Goal: Task Accomplishment & Management: Complete application form

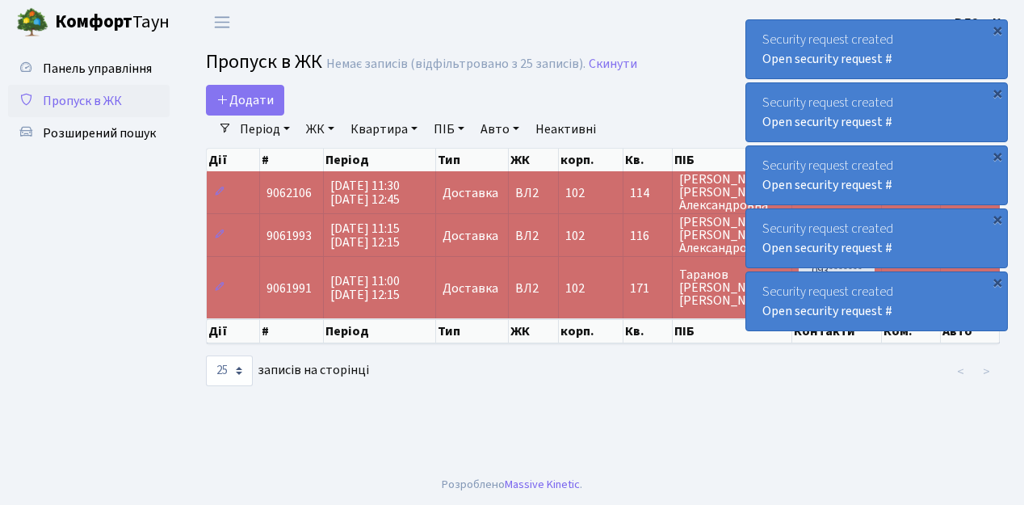
select select "25"
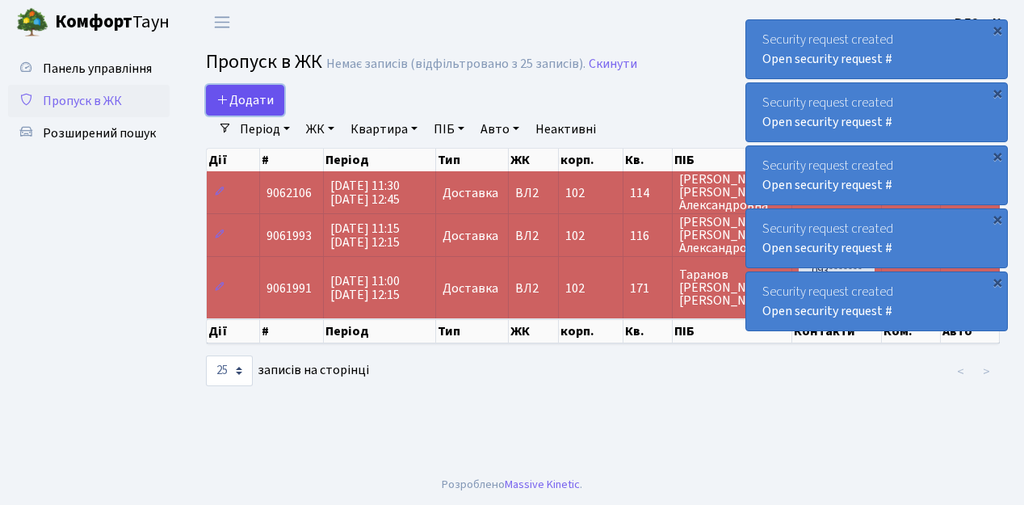
click at [262, 100] on span "Додати" at bounding box center [244, 100] width 57 height 18
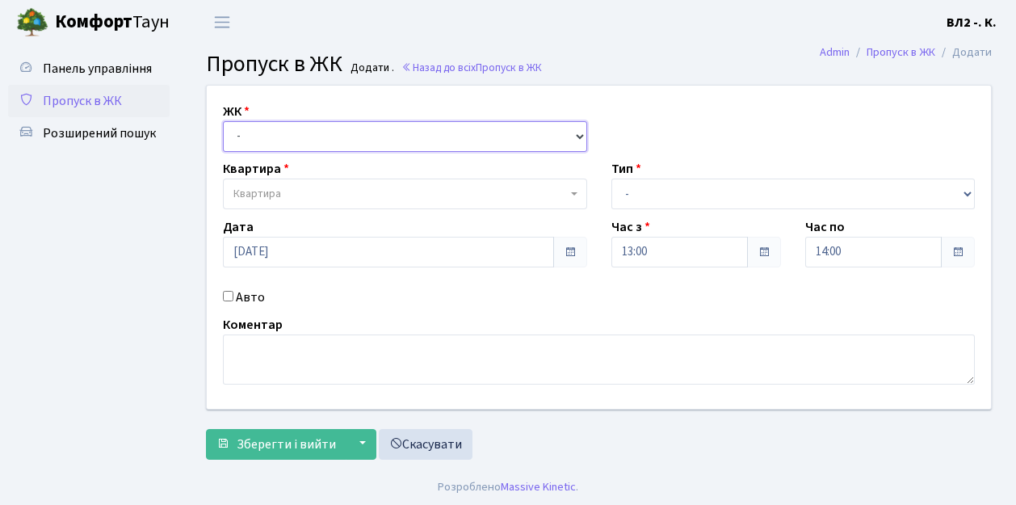
click at [307, 131] on select "- ВЛ1, Ужгородський пров., 4/1 ВЛ2, пр.Голосіївський, 76 ВЛ3, пр.Голосіївський,…" at bounding box center [405, 136] width 364 height 31
select select "317"
click at [223, 121] on select "- ВЛ1, Ужгородський пров., 4/1 ВЛ2, пр.Голосіївський, 76 ВЛ3, пр.Голосіївський,…" at bounding box center [405, 136] width 364 height 31
select select
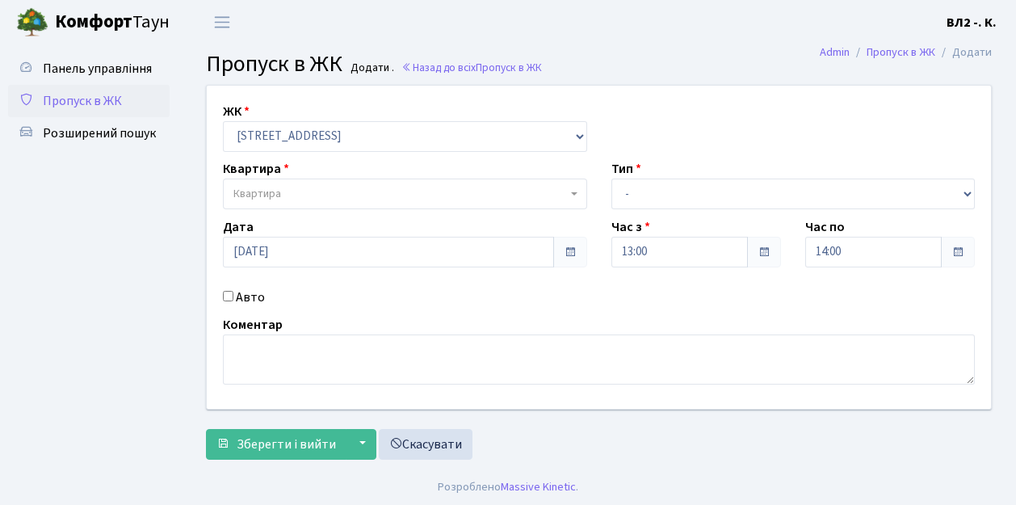
click at [290, 195] on span "Квартира" at bounding box center [399, 194] width 333 height 16
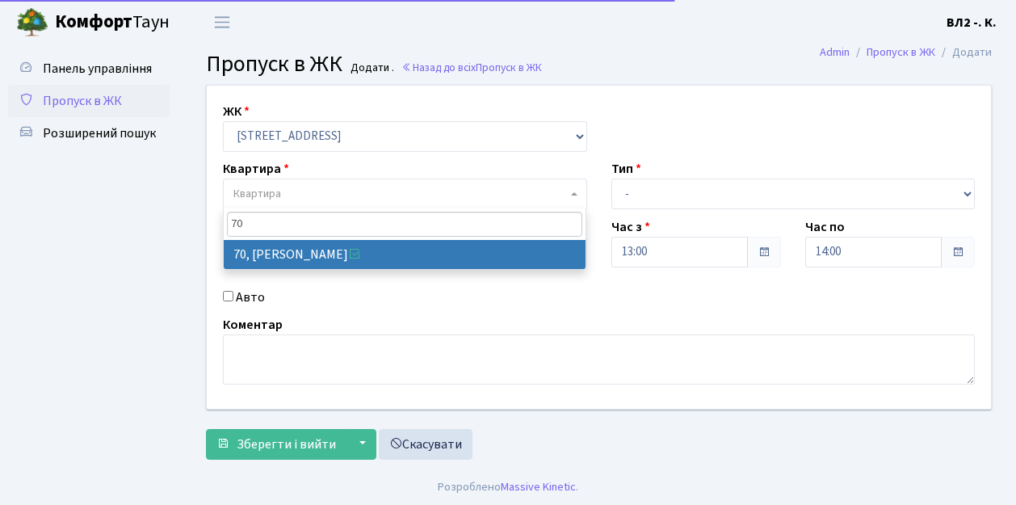
type input "70"
select select "38149"
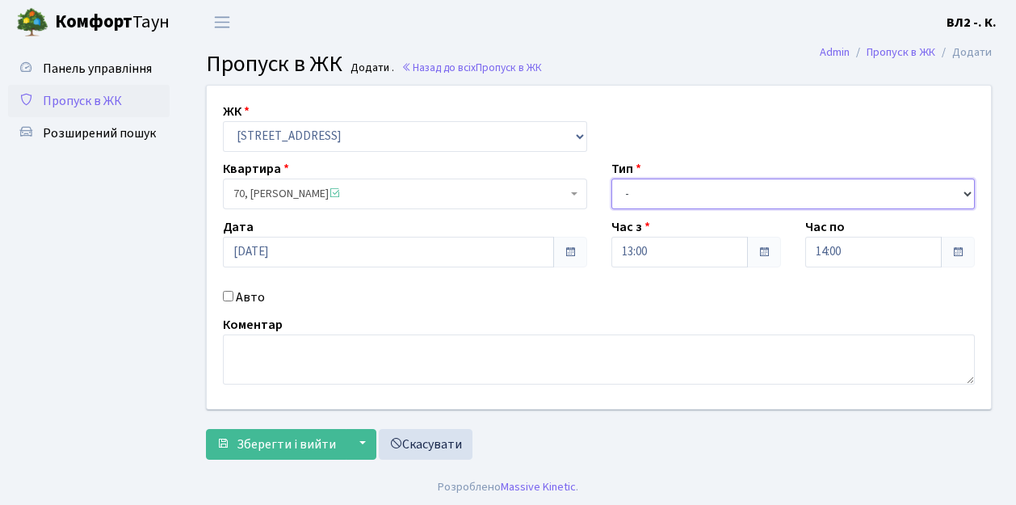
click at [665, 186] on select "- Доставка Таксі Гості Сервіс" at bounding box center [793, 193] width 364 height 31
select select "1"
click at [611, 178] on select "- Доставка Таксі Гості Сервіс" at bounding box center [793, 193] width 364 height 31
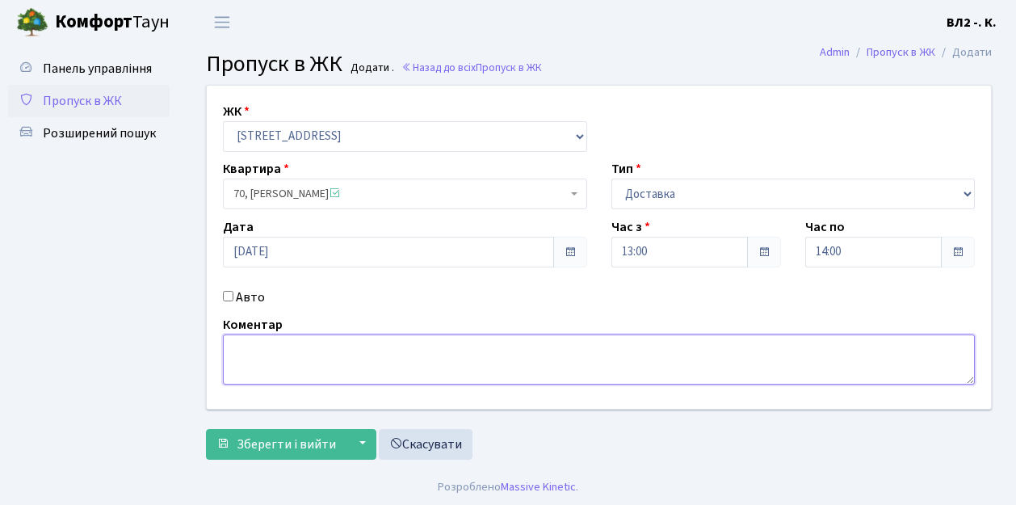
click at [257, 363] on textarea at bounding box center [599, 359] width 752 height 50
type textarea "voda"
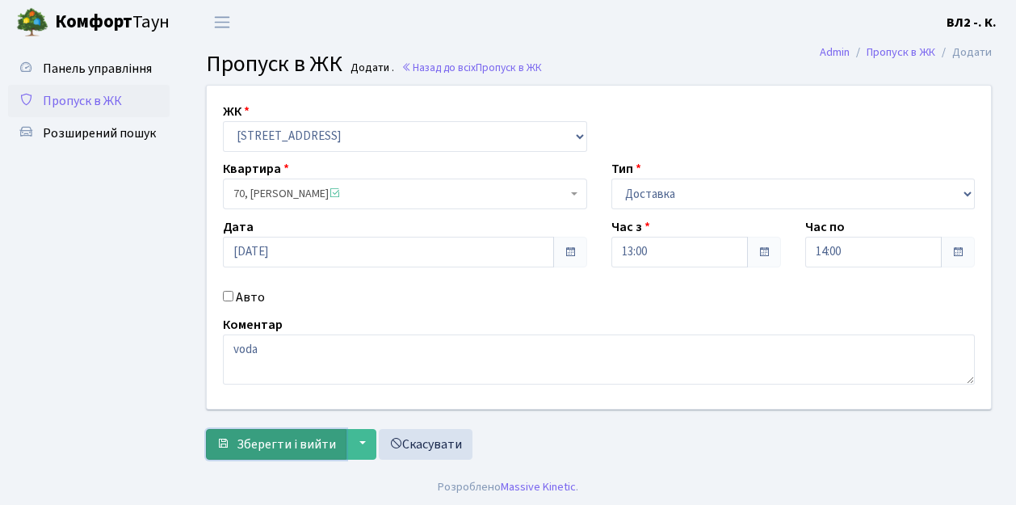
click at [286, 442] on span "Зберегти і вийти" at bounding box center [286, 444] width 99 height 18
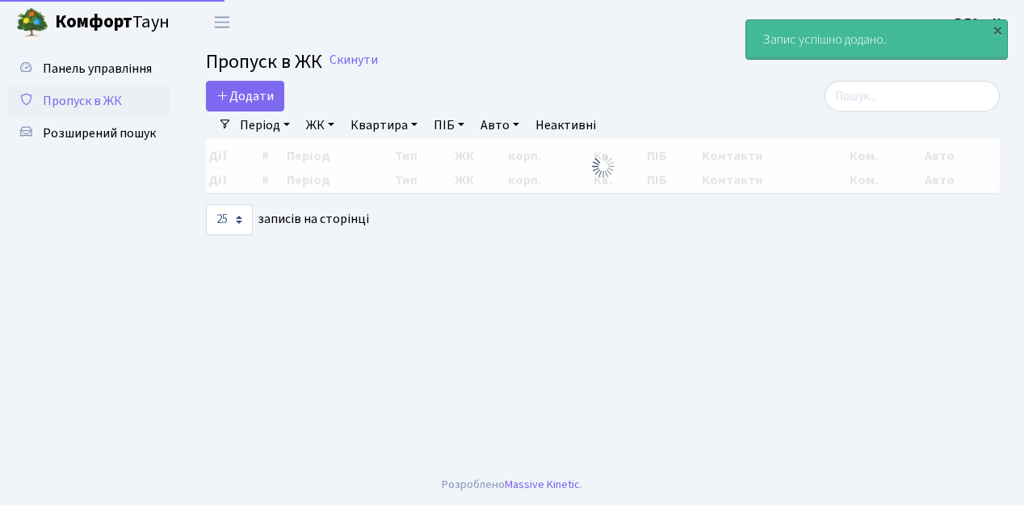
select select "25"
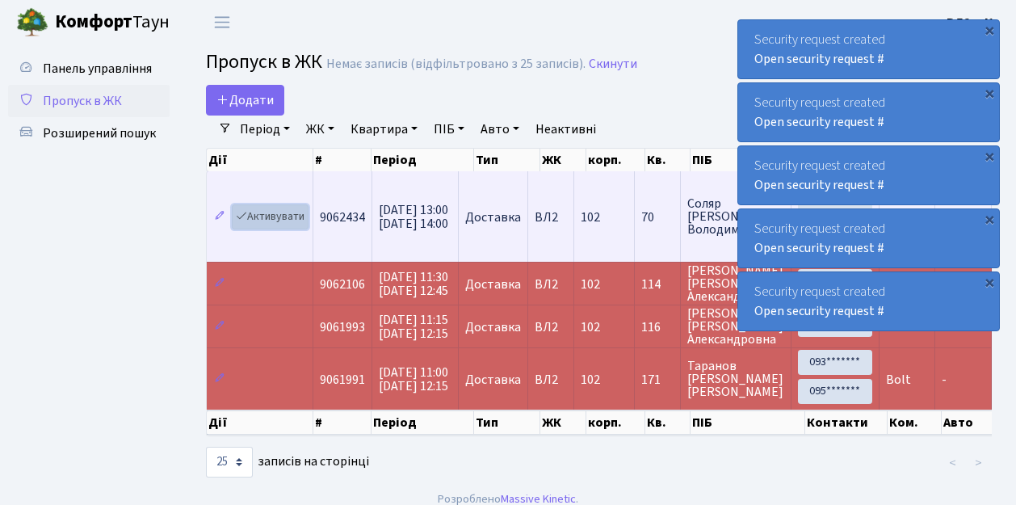
click at [266, 218] on link "Активувати" at bounding box center [270, 216] width 77 height 25
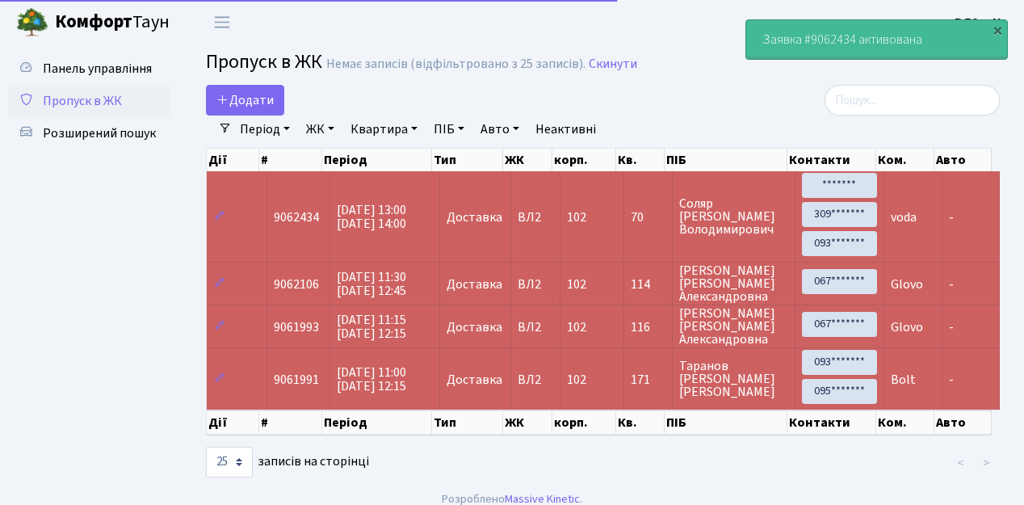
select select "25"
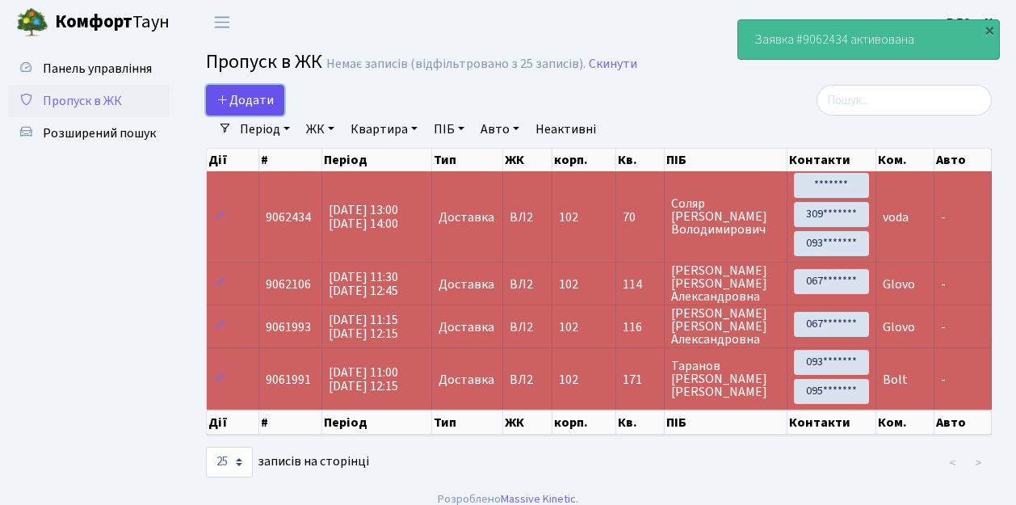
click at [253, 95] on span "Додати" at bounding box center [244, 100] width 57 height 18
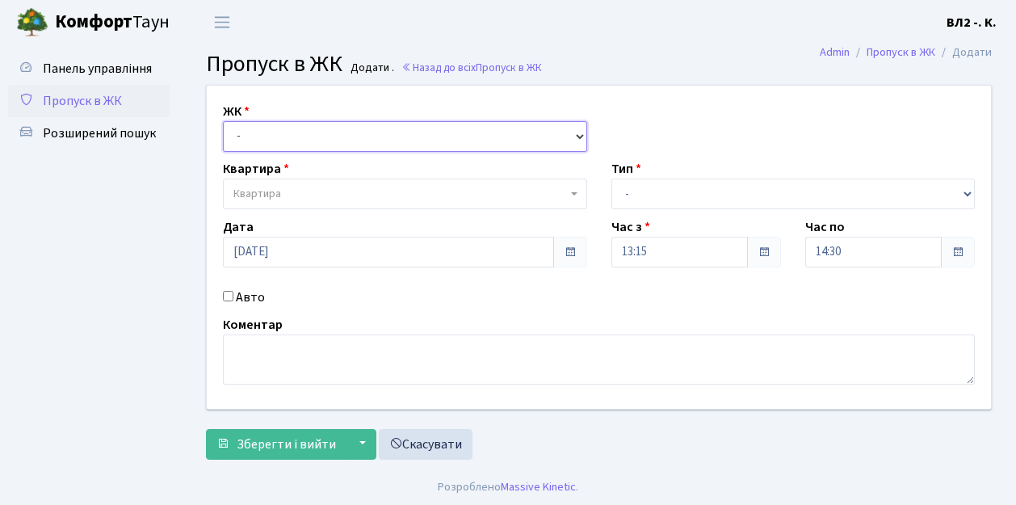
click at [265, 126] on select "- [STREET_ADDRESS][PERSON_NAME]" at bounding box center [405, 136] width 364 height 31
select select "317"
click at [223, 121] on select "- ВЛ1, Ужгородський пров., 4/1 ВЛ2, пр.Голосіївський, 76 ВЛ3, пр.Голосіївський,…" at bounding box center [405, 136] width 364 height 31
select select
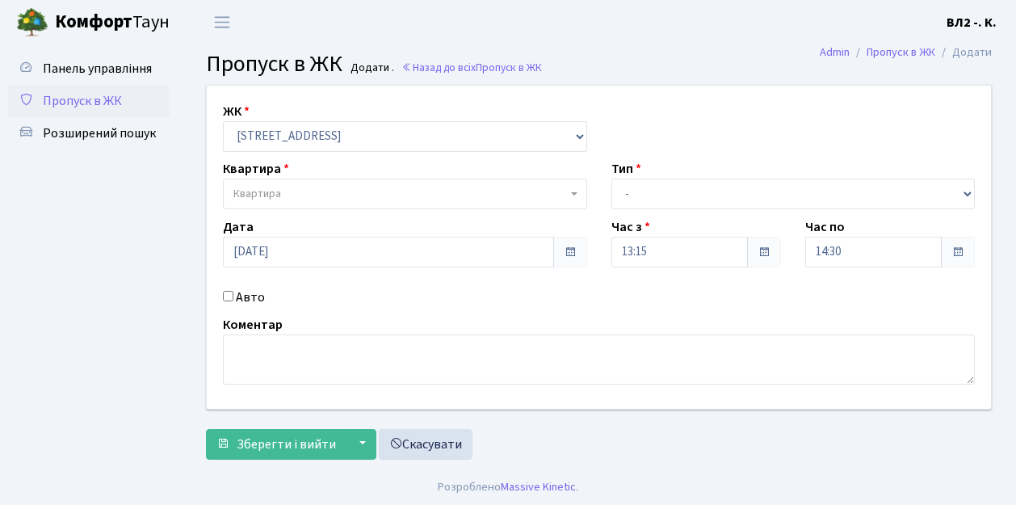
click at [305, 198] on span "Квартира" at bounding box center [399, 194] width 333 height 16
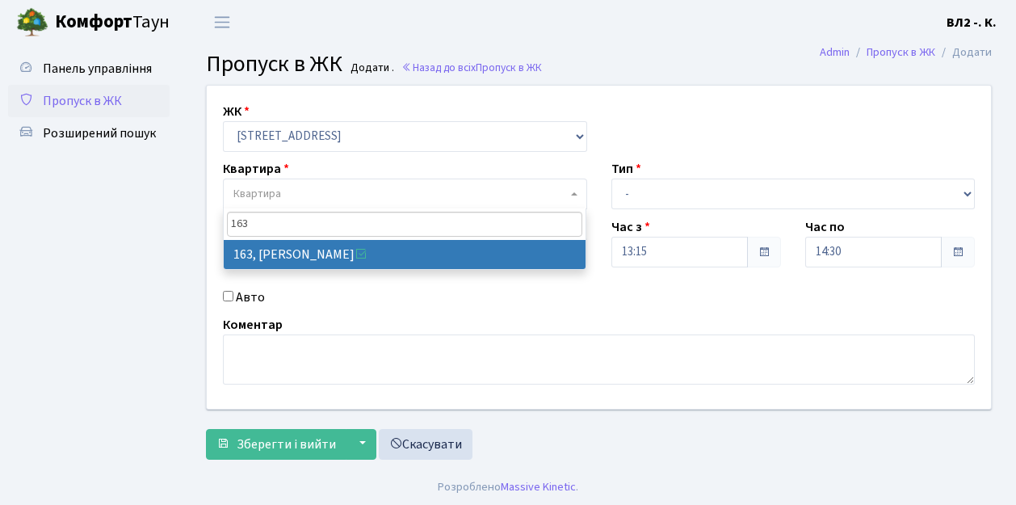
type input "163"
select select "38425"
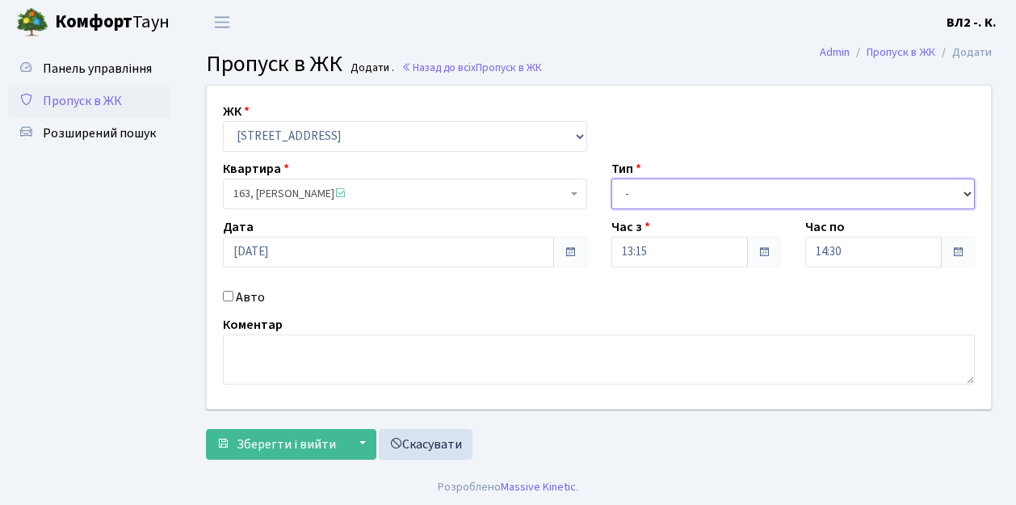
click at [680, 189] on select "- Доставка Таксі Гості Сервіс" at bounding box center [793, 193] width 364 height 31
select select "1"
click at [611, 178] on select "- Доставка Таксі Гості Сервіс" at bounding box center [793, 193] width 364 height 31
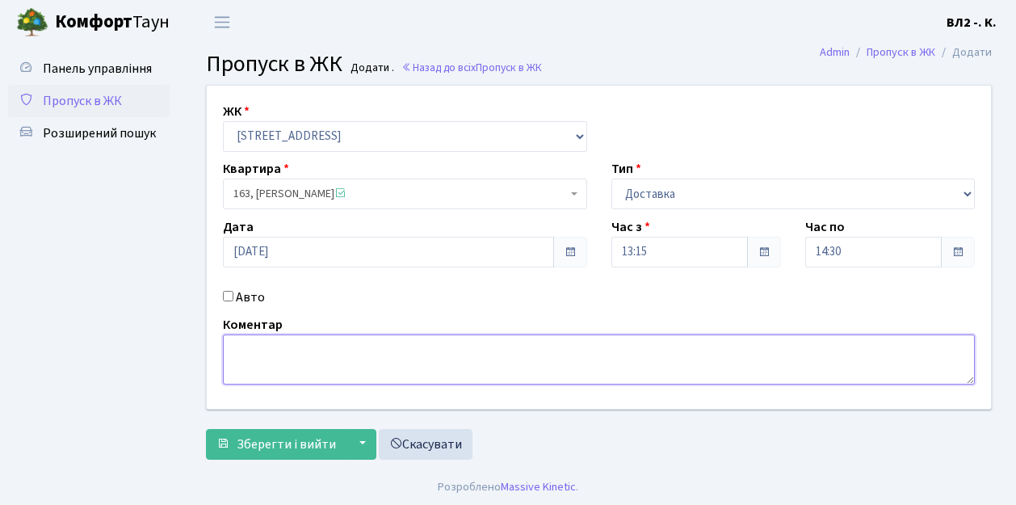
click at [291, 370] on textarea at bounding box center [599, 359] width 752 height 50
type textarea "Glovo"
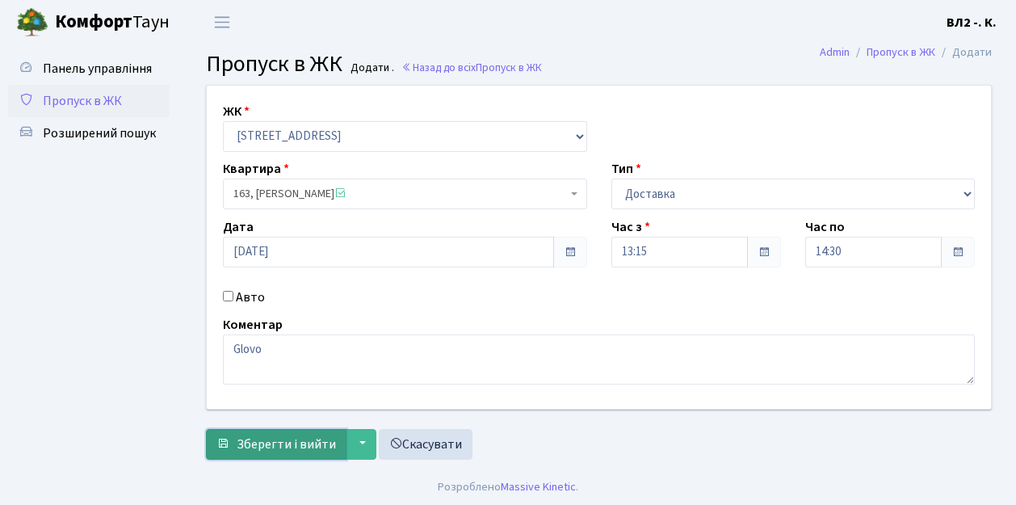
click at [295, 442] on span "Зберегти і вийти" at bounding box center [286, 444] width 99 height 18
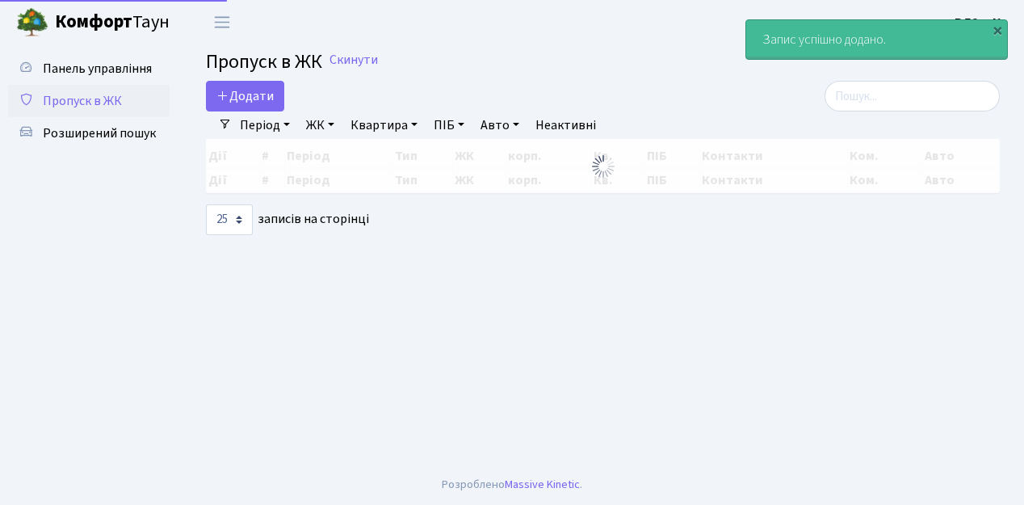
select select "25"
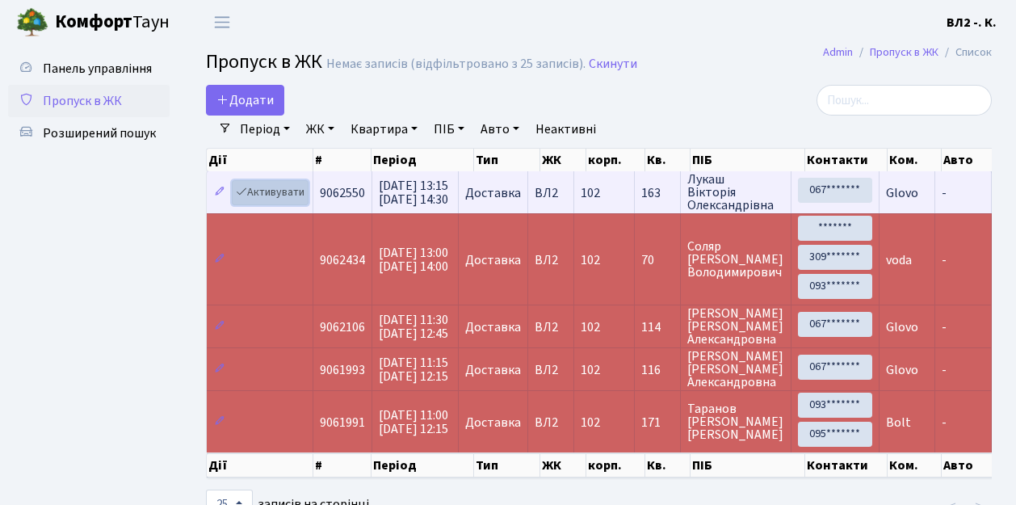
click at [266, 195] on link "Активувати" at bounding box center [270, 192] width 77 height 25
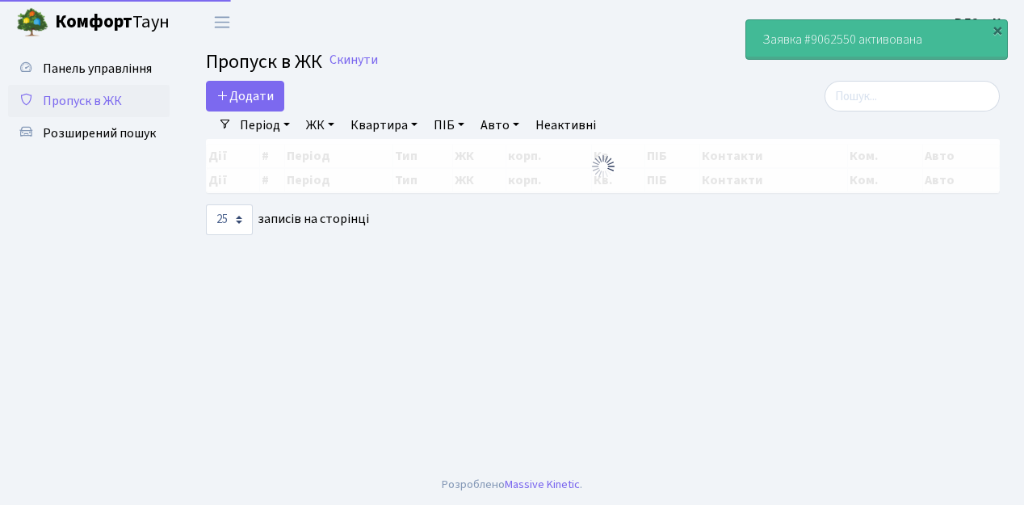
select select "25"
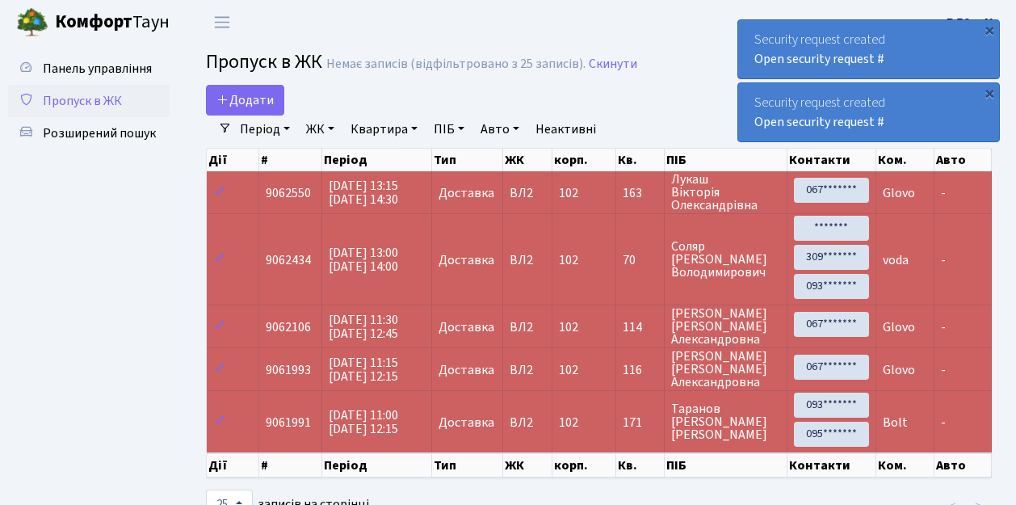
click at [94, 98] on span "Пропуск в ЖК" at bounding box center [82, 101] width 79 height 18
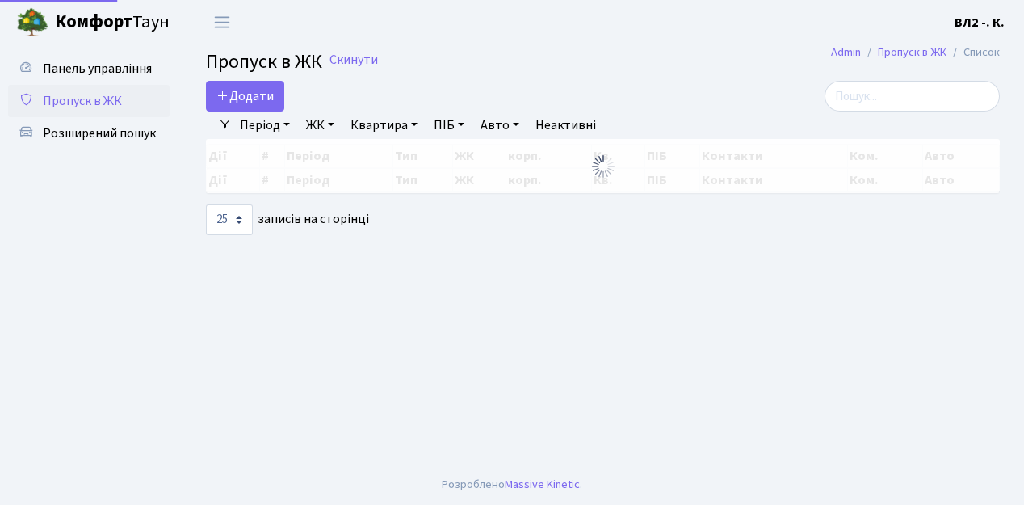
select select "25"
